Goal: Information Seeking & Learning: Learn about a topic

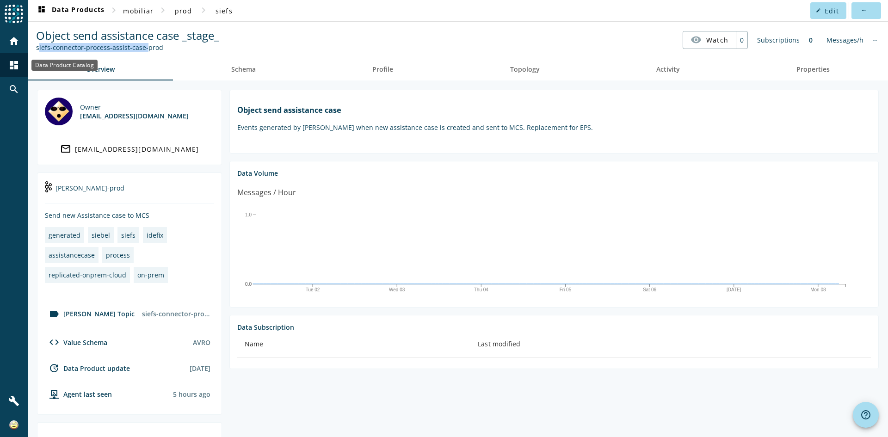
click at [17, 60] on mat-icon "dashboard" at bounding box center [13, 65] width 11 height 11
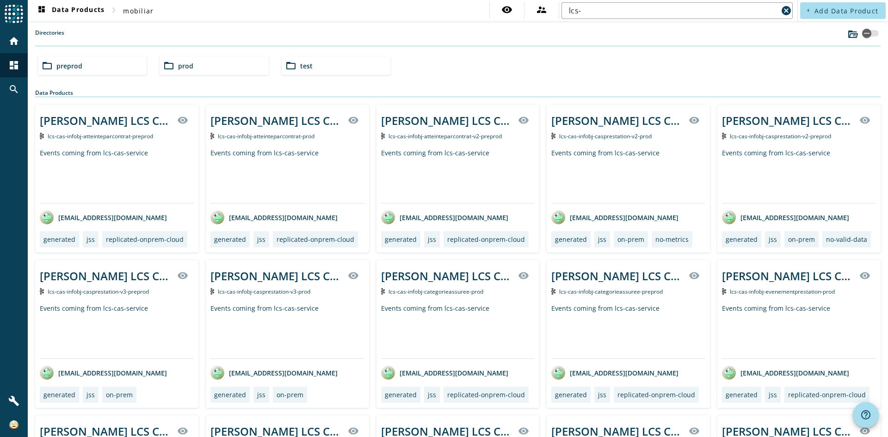
drag, startPoint x: 843, startPoint y: 65, endPoint x: 838, endPoint y: 64, distance: 5.2
click at [843, 65] on div "folder_open preprod folder_open prod folder_open test" at bounding box center [457, 66] width 847 height 26
click at [660, 10] on input "lcs-" at bounding box center [673, 10] width 209 height 11
type input "lcs-cas-infobj"
click at [206, 63] on div "folder_open prod" at bounding box center [214, 65] width 109 height 19
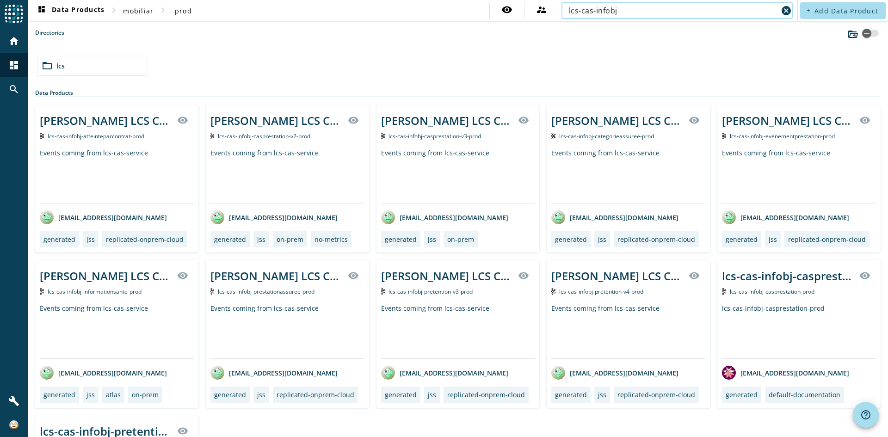
drag, startPoint x: 611, startPoint y: 10, endPoint x: 551, endPoint y: 10, distance: 60.1
click at [551, 10] on div "visibility supervisor_account lcs-cas-infobj cancel" at bounding box center [642, 10] width 306 height 17
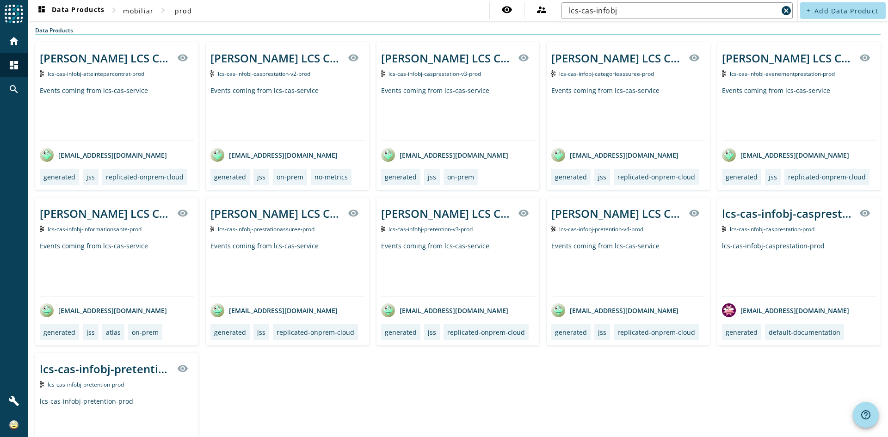
scroll to position [46, 0]
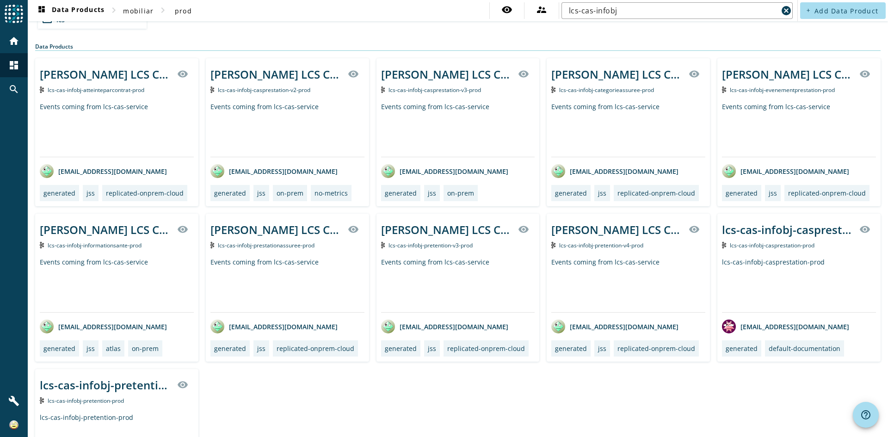
click at [605, 245] on span "lcs-cas-infobj-pretention-v4-prod" at bounding box center [601, 245] width 84 height 8
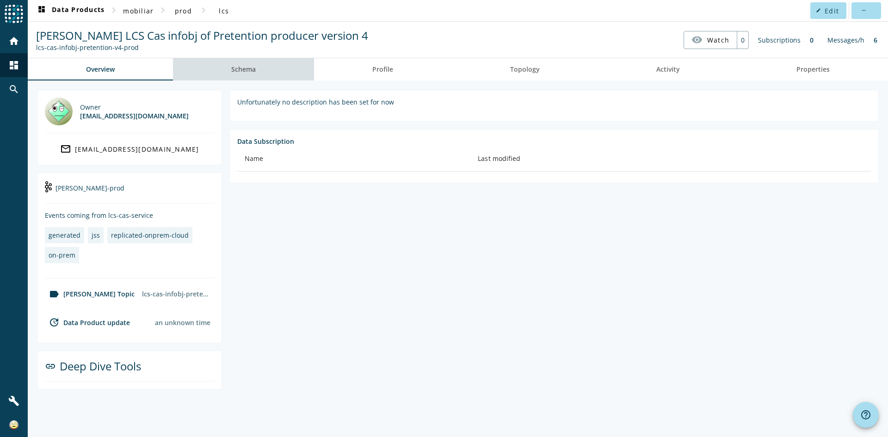
click at [258, 65] on link "Schema" at bounding box center [243, 69] width 141 height 22
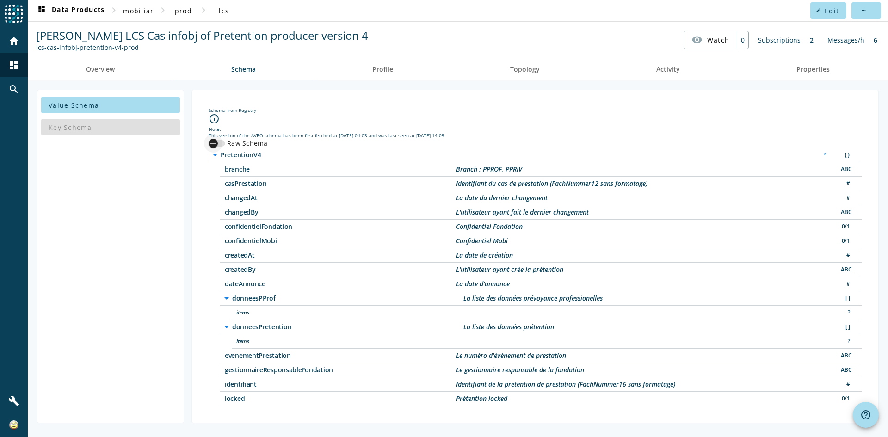
click at [222, 141] on div "button" at bounding box center [213, 143] width 19 height 19
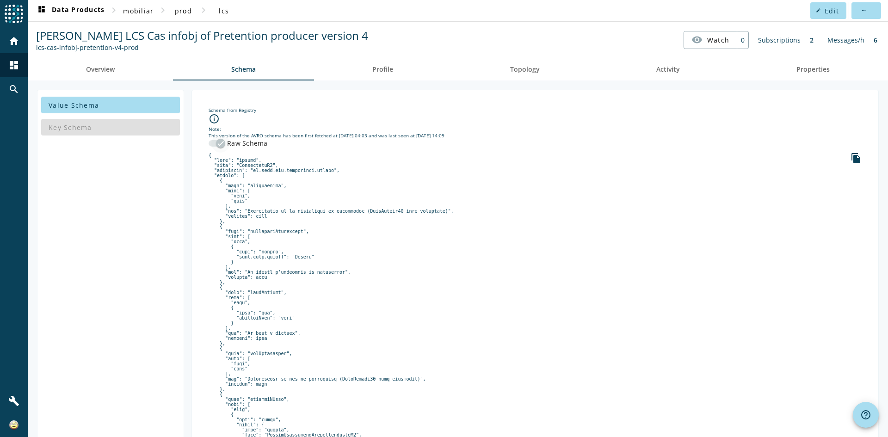
click at [221, 143] on icon "button" at bounding box center [221, 143] width 6 height 1
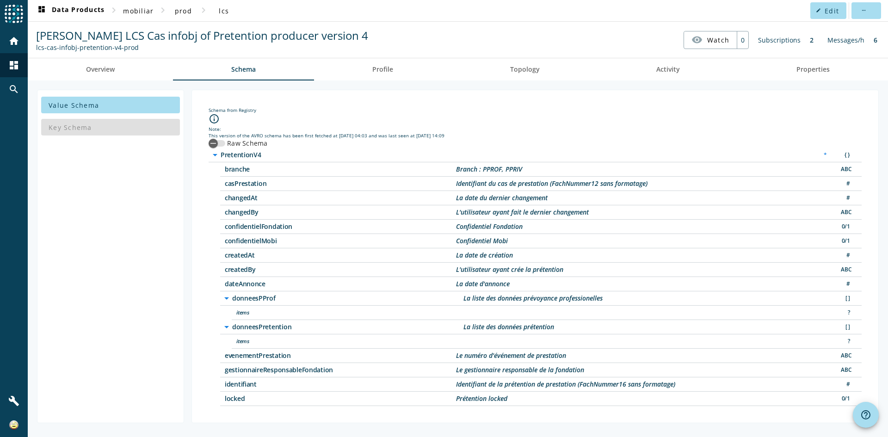
drag, startPoint x: 297, startPoint y: 329, endPoint x: 235, endPoint y: 329, distance: 62.0
click at [235, 329] on span "donneesPretention" at bounding box center [347, 327] width 231 height 6
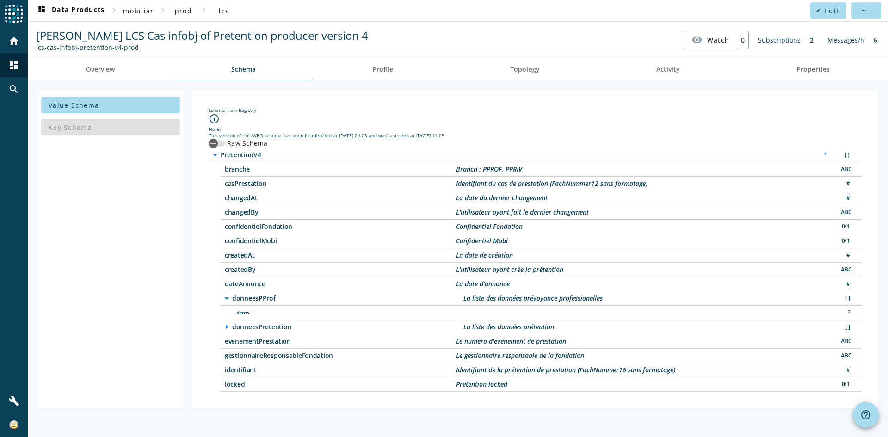
click at [226, 328] on icon "arrow_right" at bounding box center [226, 326] width 11 height 11
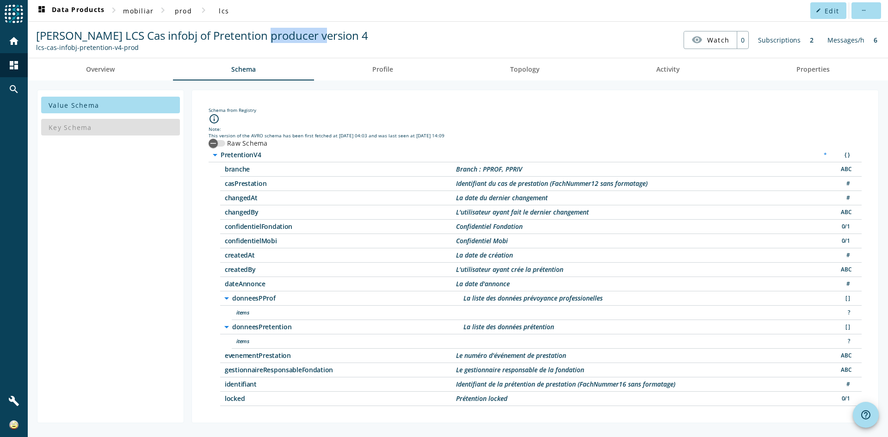
drag, startPoint x: 324, startPoint y: 39, endPoint x: 260, endPoint y: 35, distance: 63.5
click at [260, 35] on nav "[PERSON_NAME] LCS Cas infobj of Pretention producer version 4 lcs-cas-infobj-pr…" at bounding box center [457, 39] width 853 height 29
click at [146, 213] on div "Value Schema Key Schema" at bounding box center [110, 256] width 147 height 333
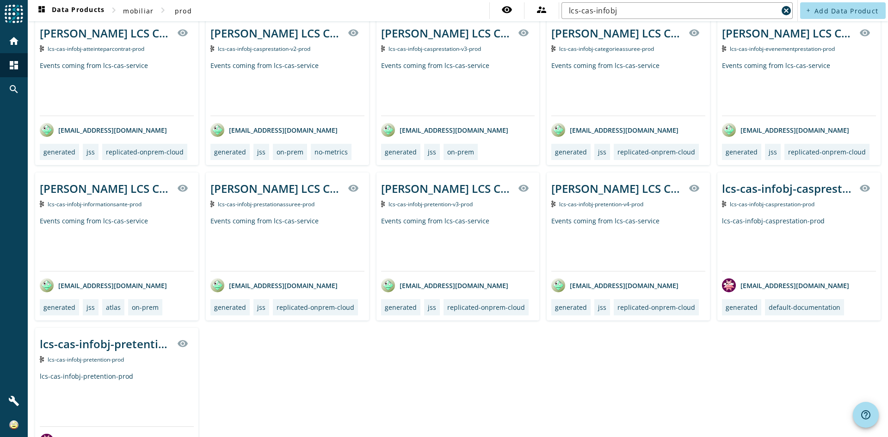
scroll to position [93, 0]
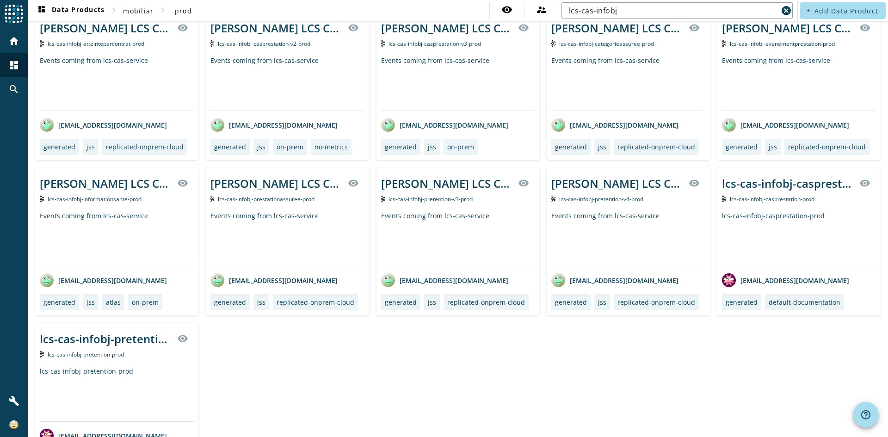
click at [624, 343] on div "[PERSON_NAME] LCS Cas infobj of atteinteparcontrat producer visibility lcs-cas-…" at bounding box center [458, 241] width 846 height 459
